Goal: Find specific page/section: Find specific page/section

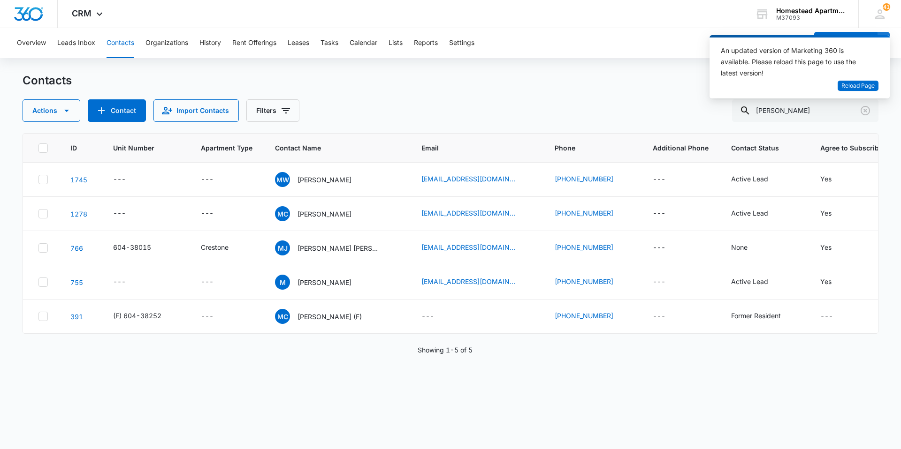
click at [133, 39] on button "Contacts" at bounding box center [120, 43] width 28 height 30
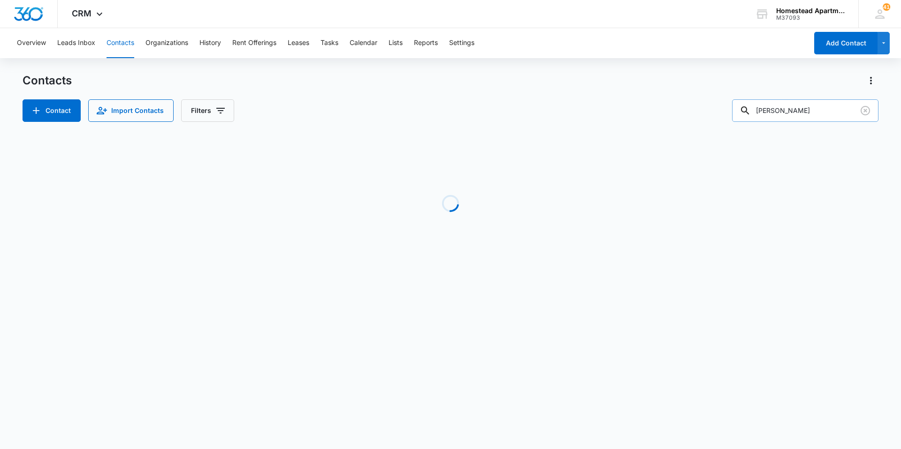
click at [829, 108] on input "[PERSON_NAME]" at bounding box center [805, 110] width 146 height 23
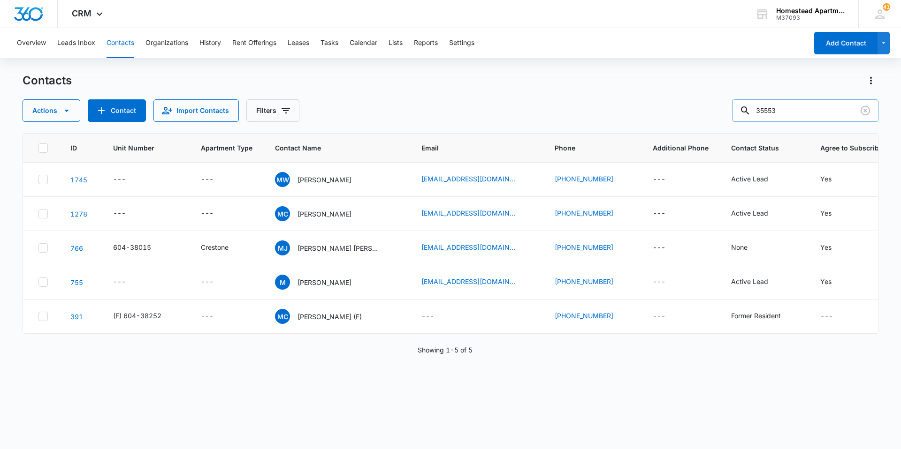
type input "35553"
